Goal: Task Accomplishment & Management: Manage account settings

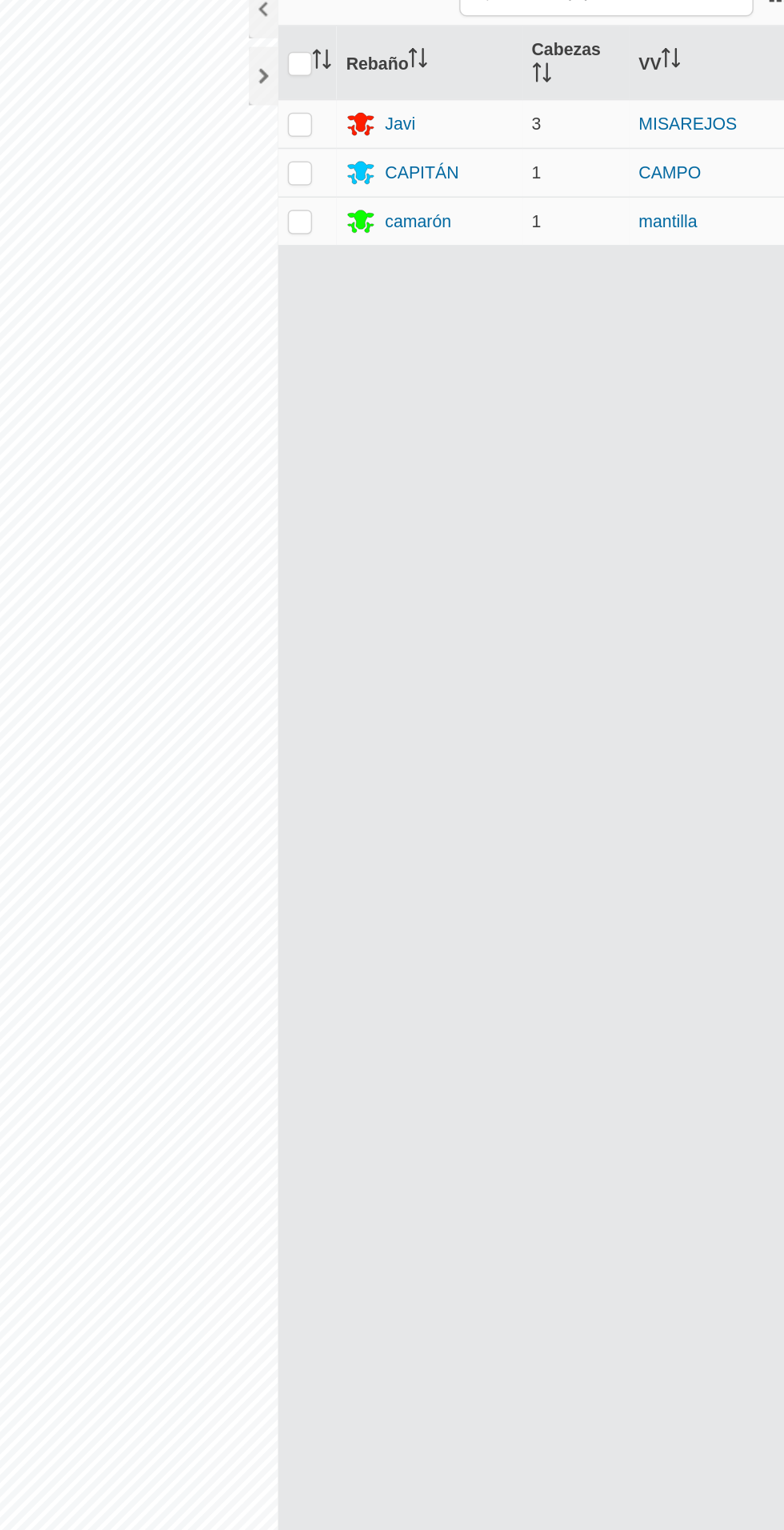
click at [466, 205] on font "camarón" at bounding box center [459, 211] width 43 height 13
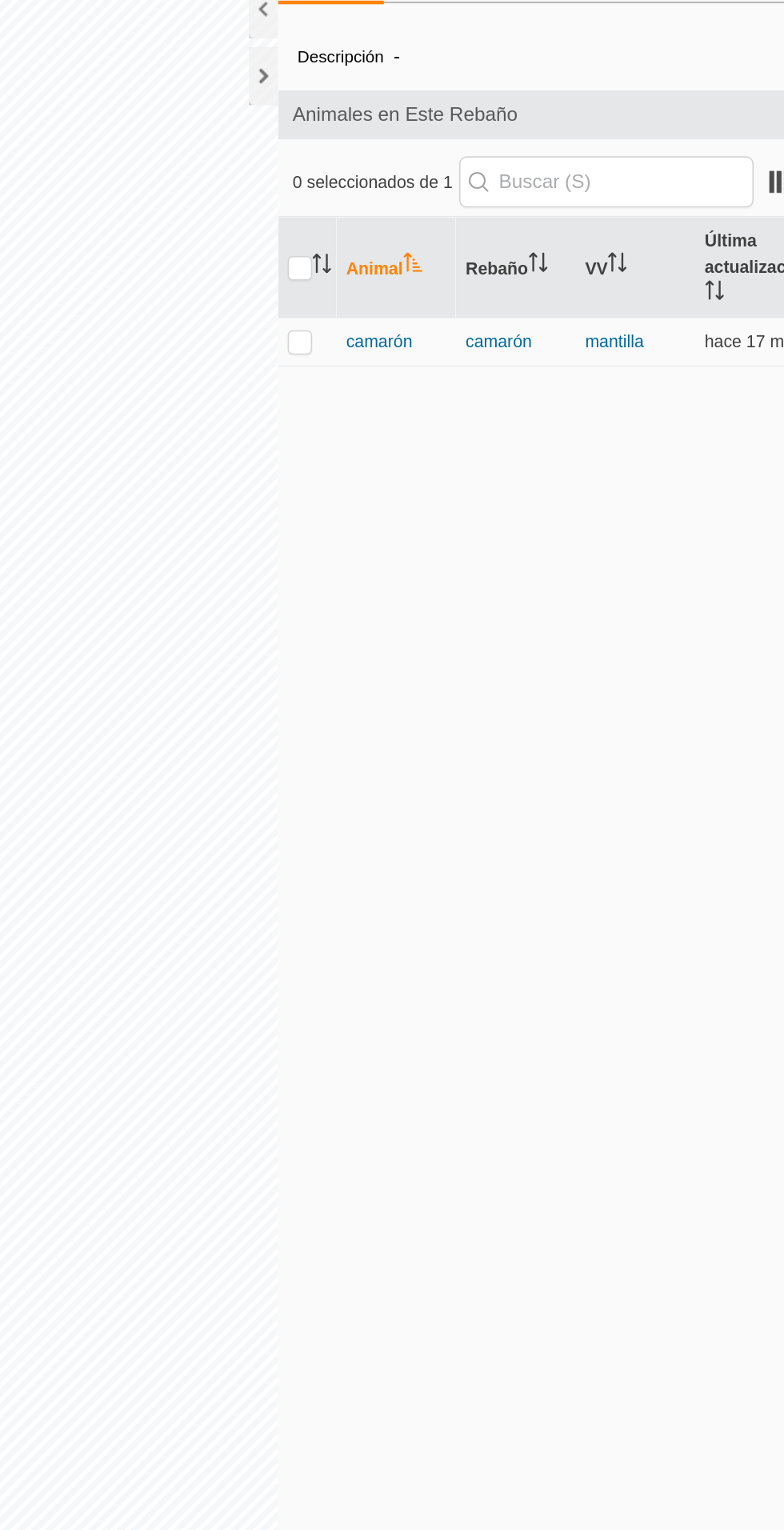
click at [441, 288] on font "camarón" at bounding box center [433, 291] width 43 height 13
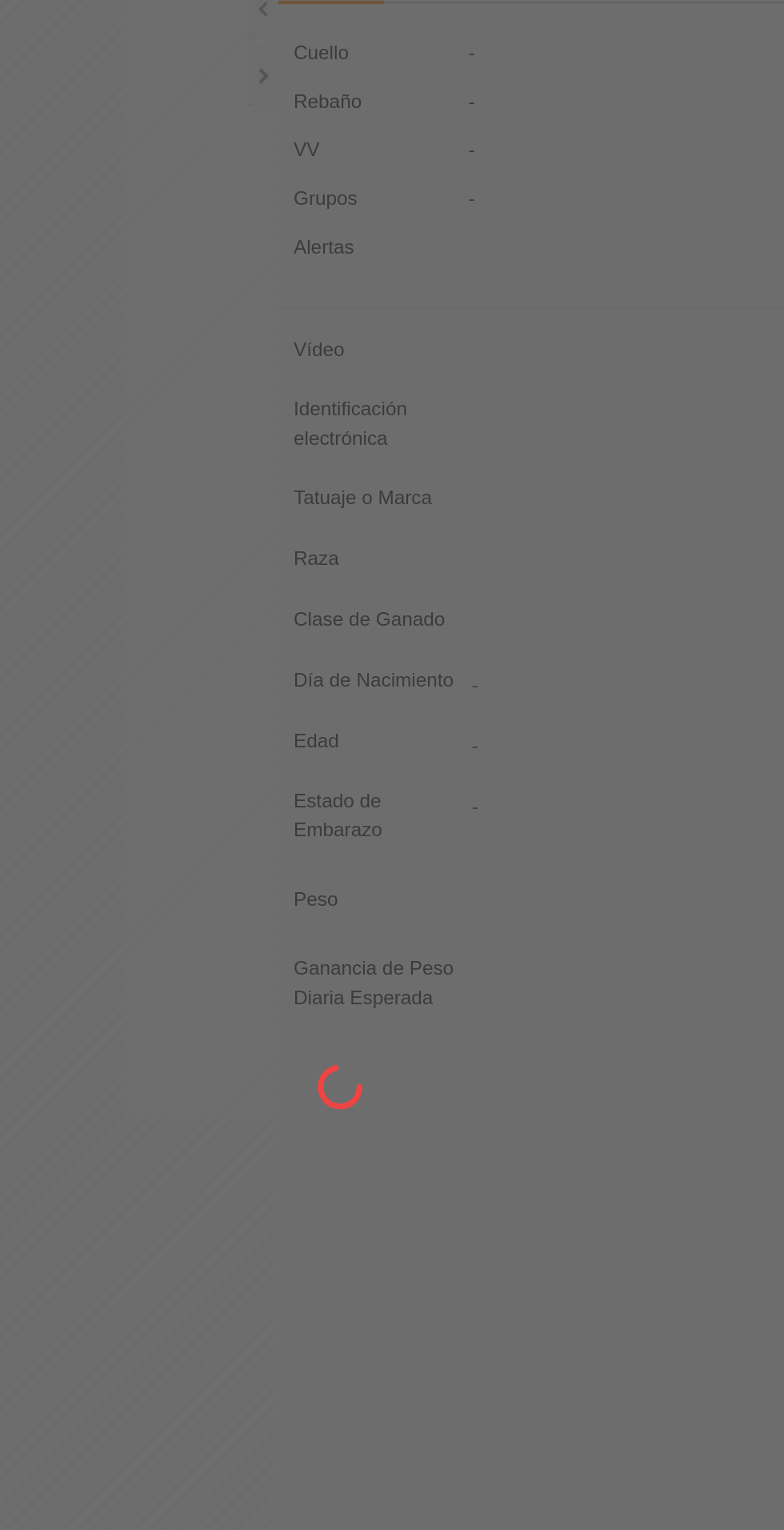
type input "camaron"
type input "-"
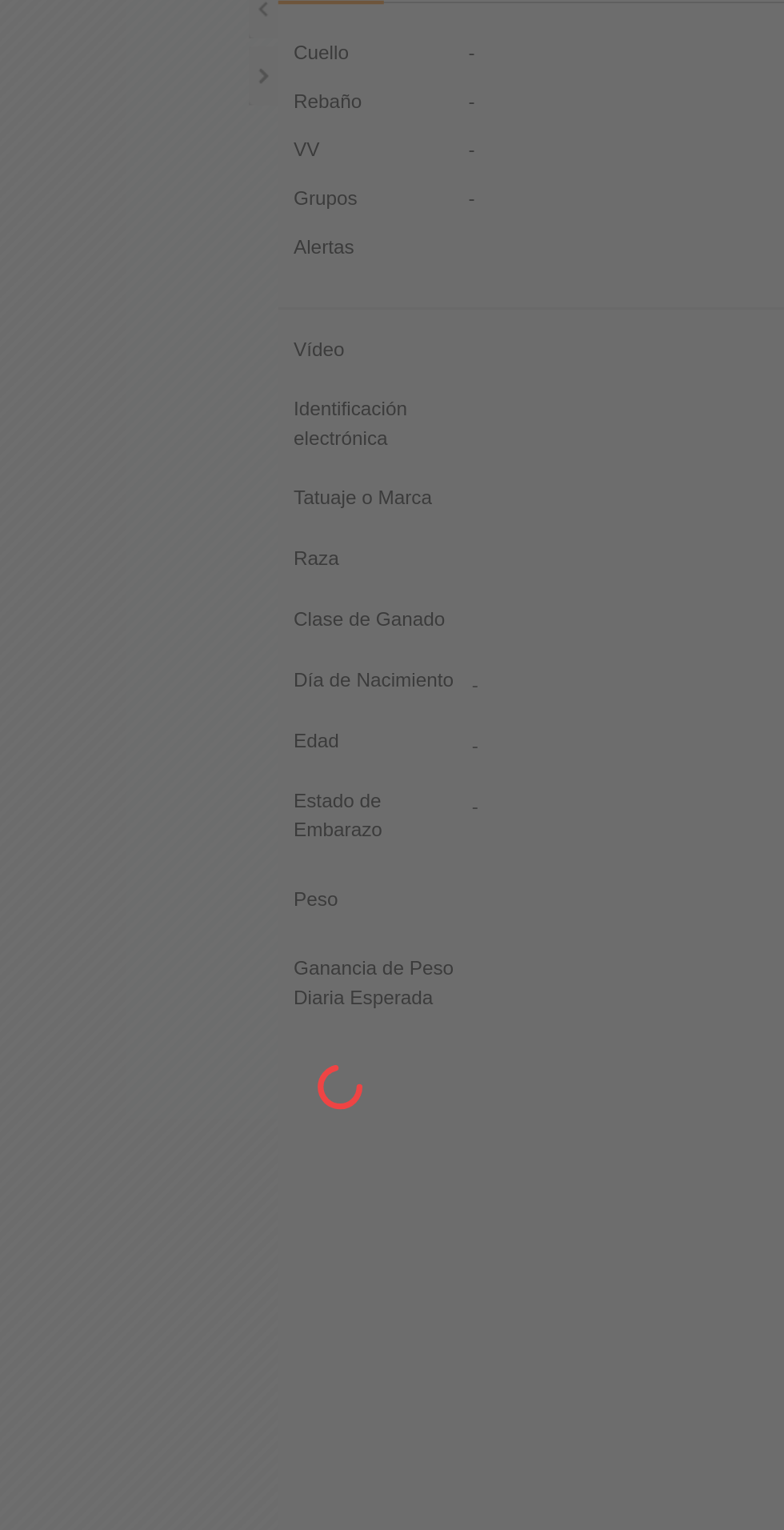
type input "0 kg"
type input "-"
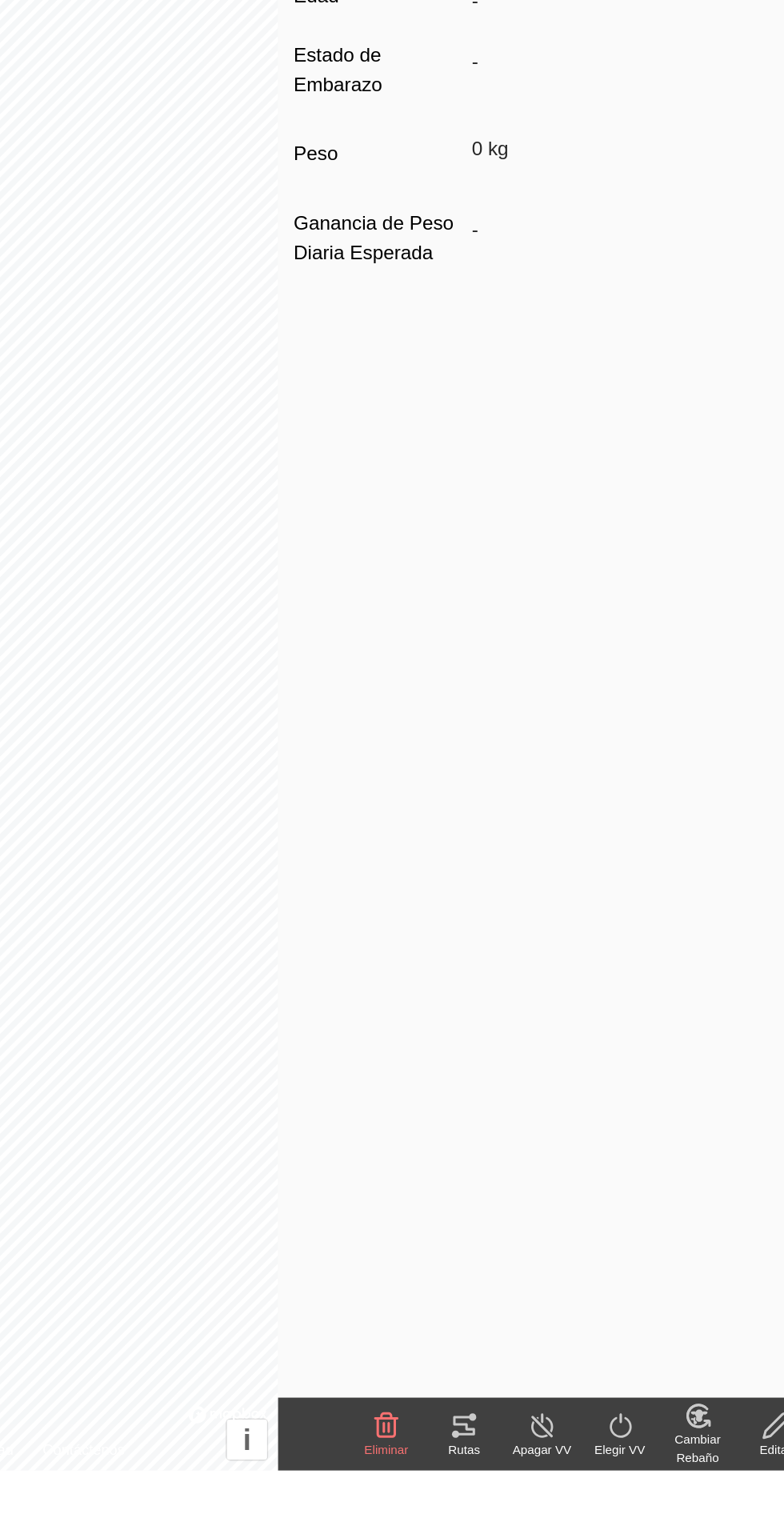
click at [496, 1494] on icon at bounding box center [490, 1501] width 15 height 13
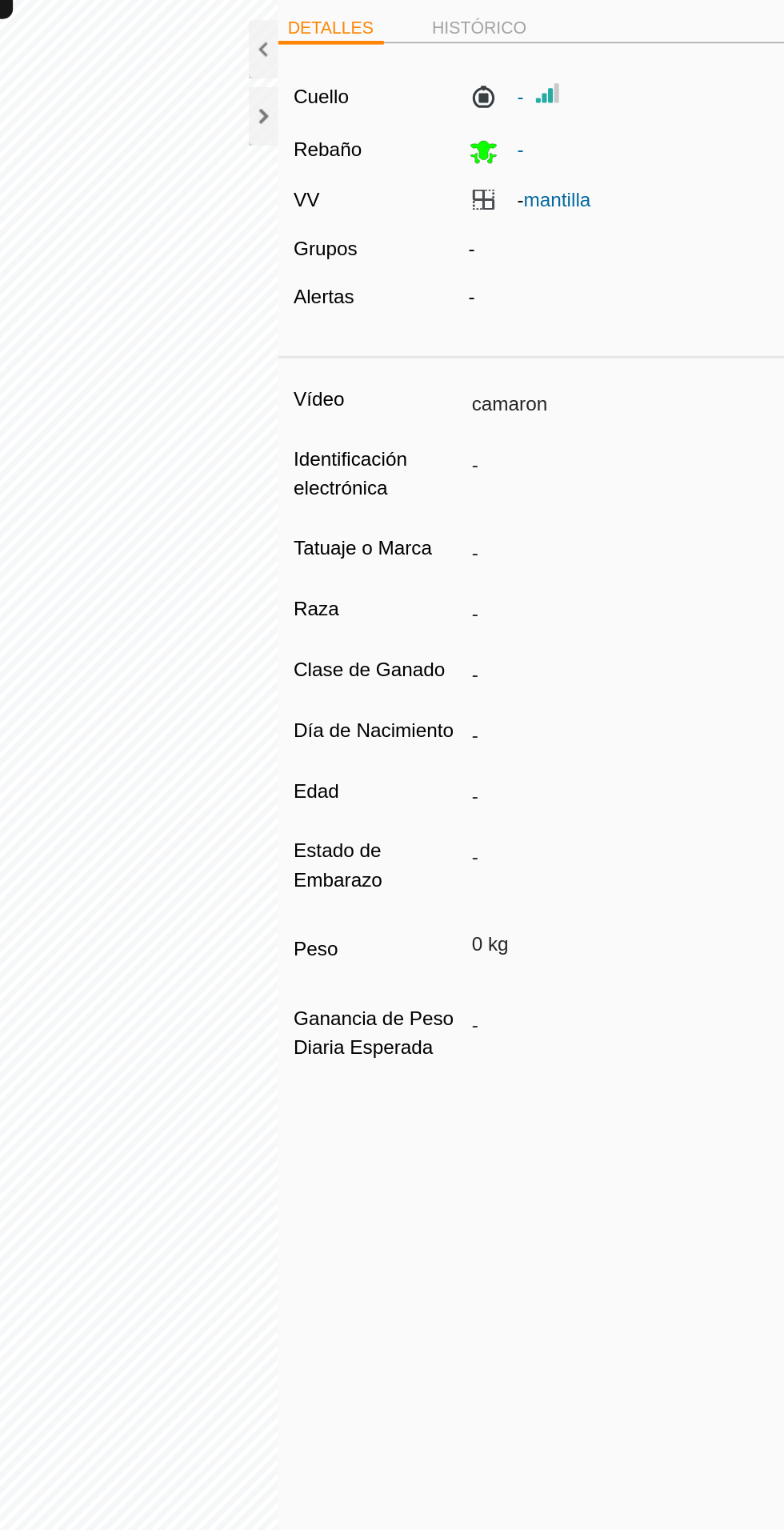
click at [357, 122] on div at bounding box center [358, 115] width 19 height 38
